Goal: Check status: Check status

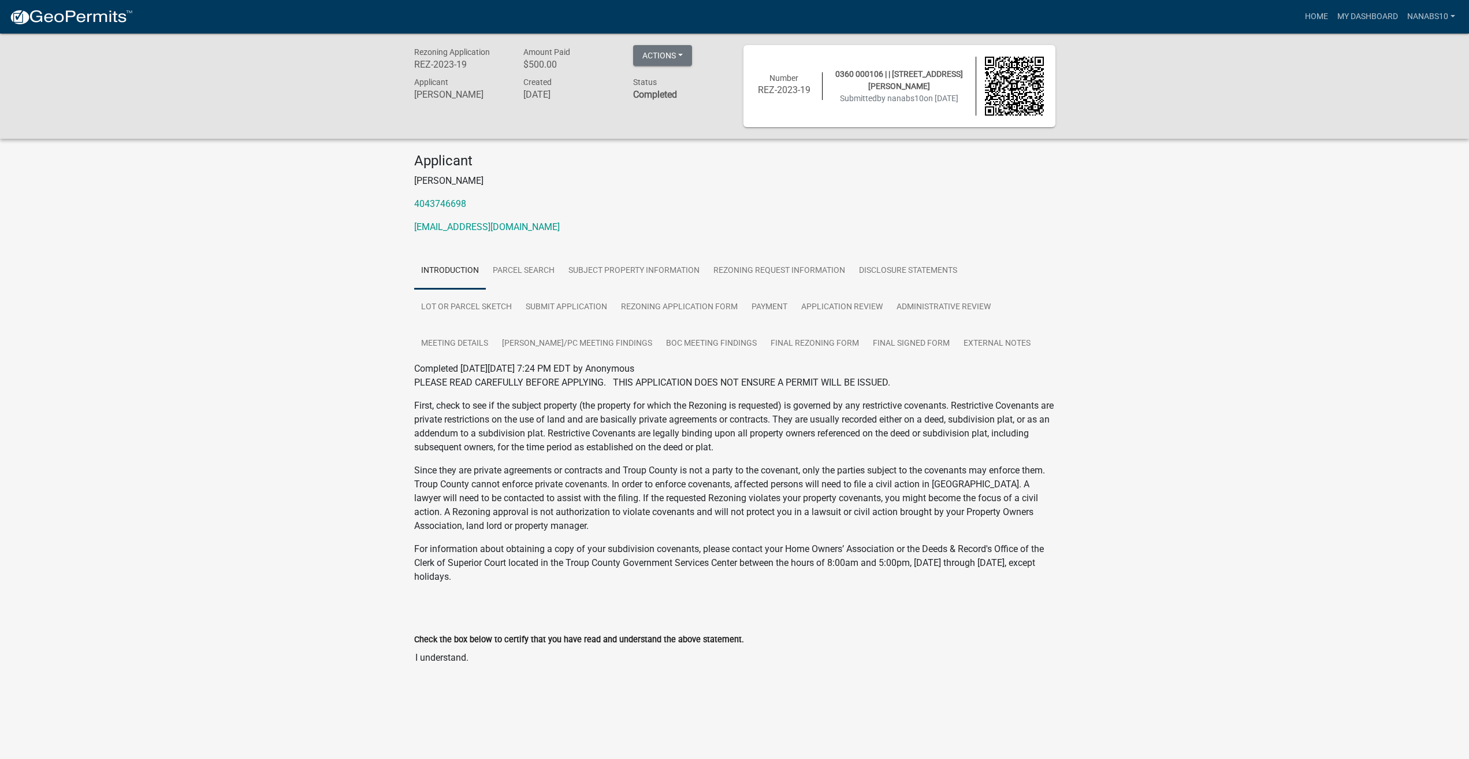
click at [291, 292] on div "Rezoning Application REZ-2023-19 Amount Paid $500.00 Actions View receipt Print…" at bounding box center [734, 373] width 1469 height 679
click at [1356, 19] on link "My Dashboard" at bounding box center [1368, 17] width 70 height 22
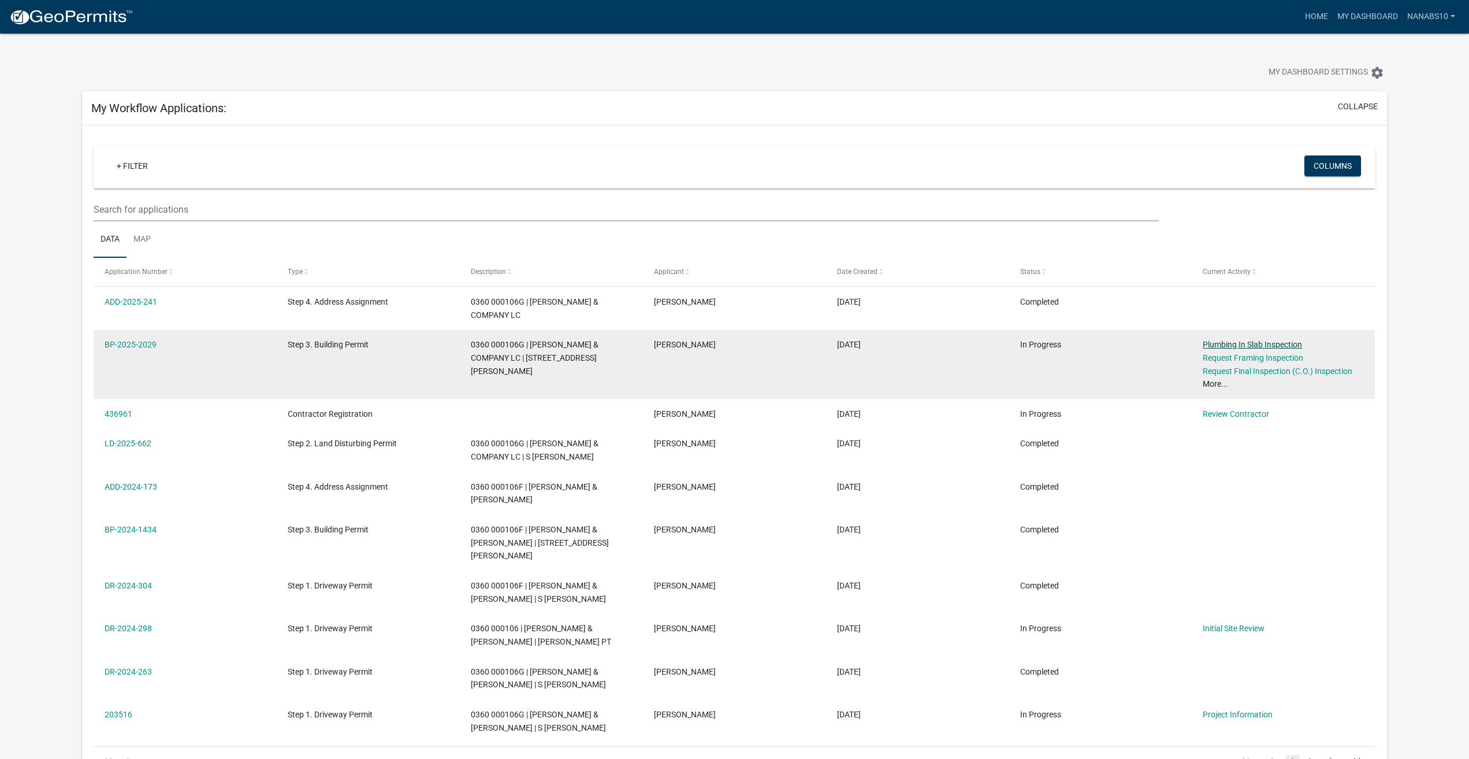
click at [1272, 340] on link "Plumbing In Slab Inspection" at bounding box center [1252, 344] width 99 height 9
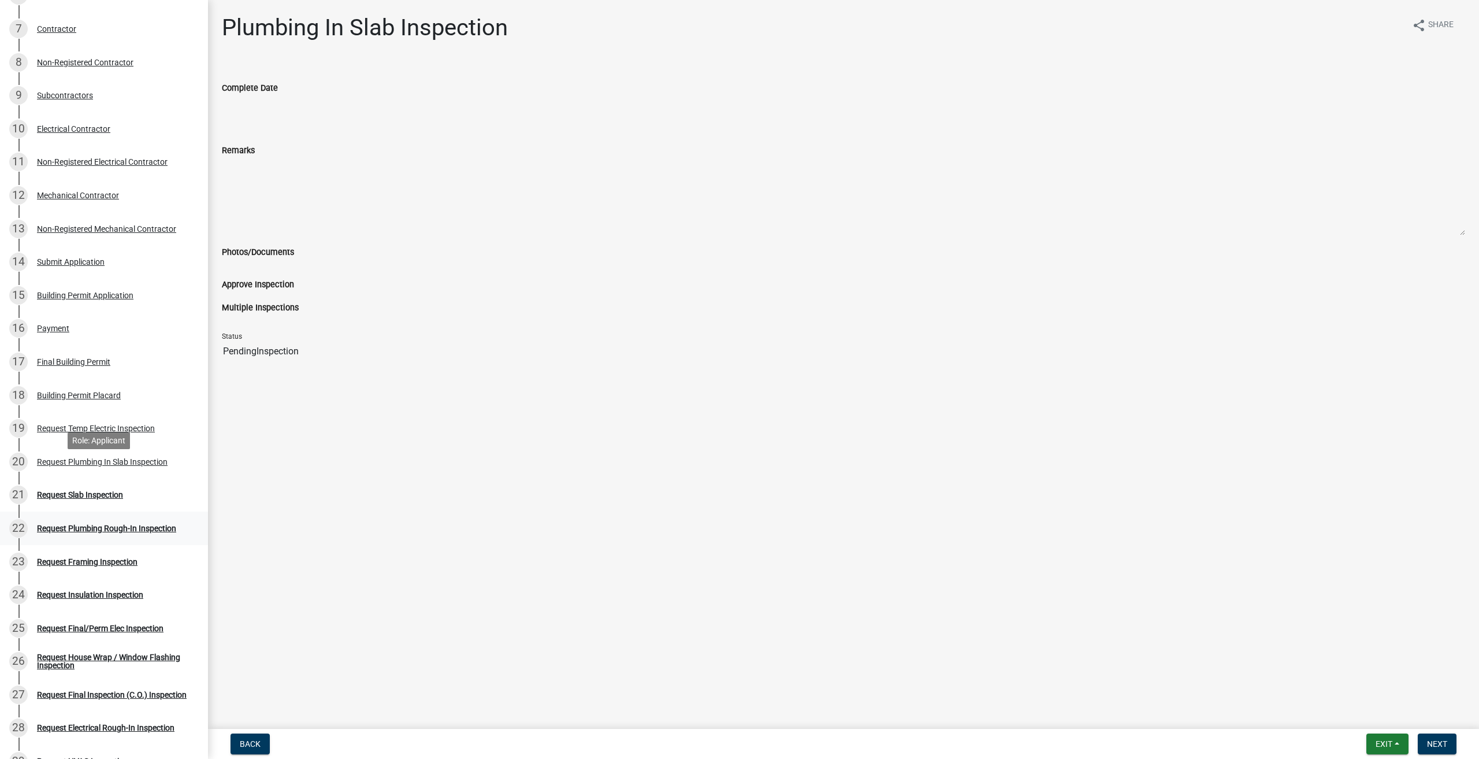
scroll to position [347, 0]
